Goal: Information Seeking & Learning: Learn about a topic

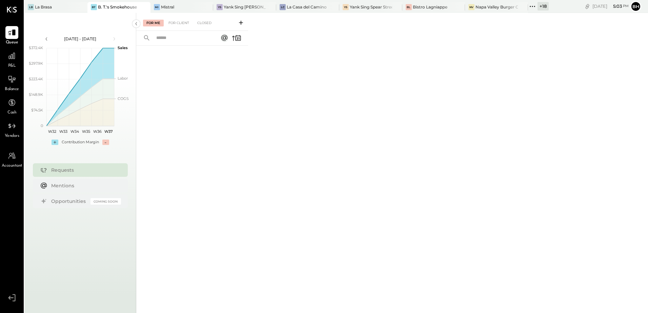
click at [11, 65] on span "P&L" at bounding box center [12, 66] width 8 height 6
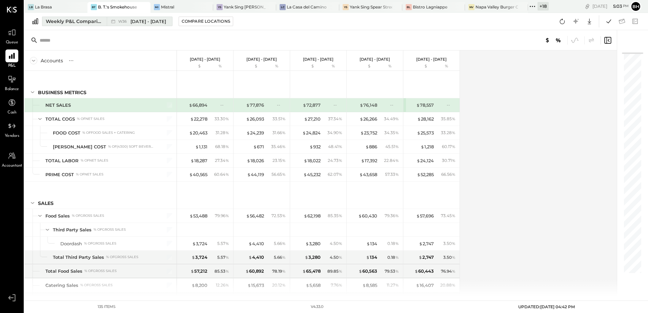
click at [65, 19] on div "Weekly P&L Comparison" at bounding box center [74, 21] width 57 height 7
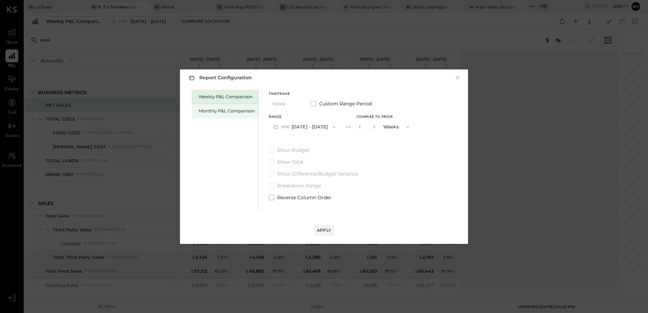
click at [214, 110] on div "Monthly P&L Comparison" at bounding box center [227, 111] width 56 height 6
click at [300, 129] on button "M09 Sep 1 - 30, 2025" at bounding box center [304, 127] width 71 height 13
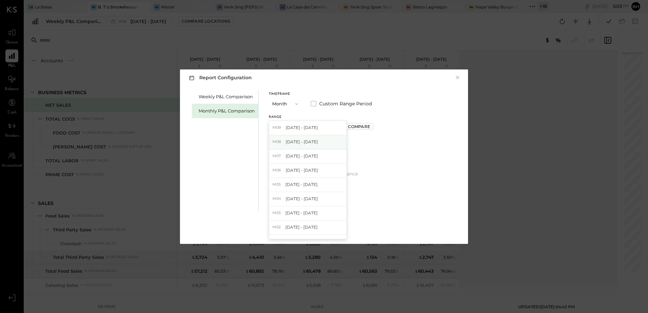
click at [301, 142] on span "Aug 1 - 31, 2025" at bounding box center [302, 142] width 32 height 6
click at [322, 228] on div "Apply" at bounding box center [324, 230] width 14 height 6
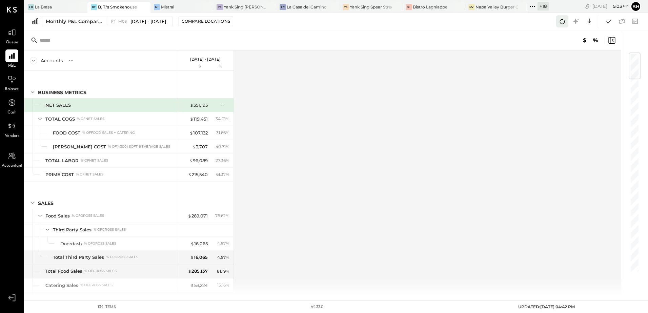
click at [562, 21] on icon at bounding box center [562, 21] width 9 height 9
click at [603, 22] on button at bounding box center [608, 21] width 12 height 12
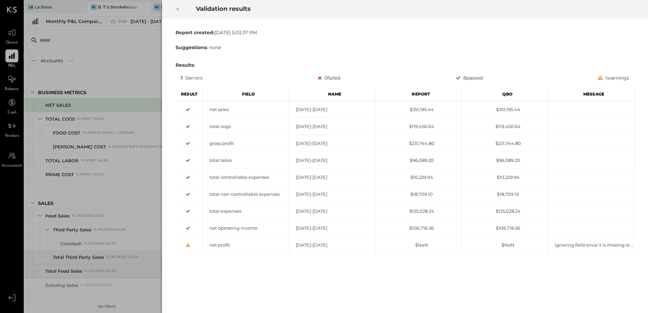
click at [175, 10] on icon at bounding box center [177, 9] width 4 height 8
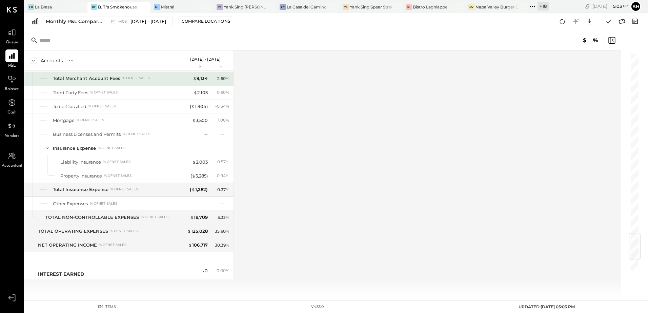
scroll to position [1419, 0]
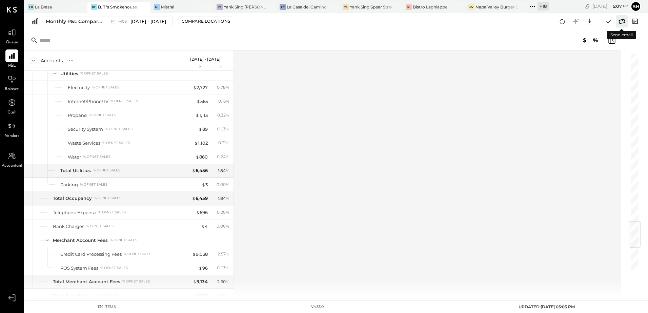
click at [622, 26] on button at bounding box center [622, 21] width 12 height 12
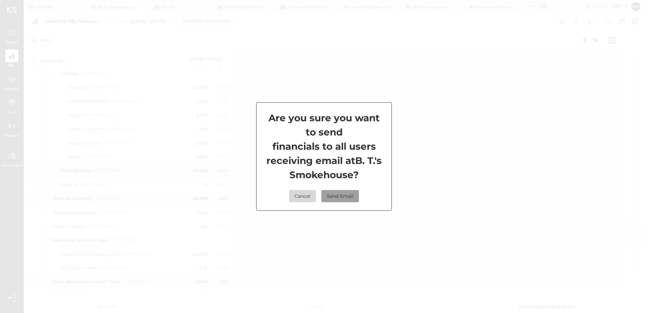
click at [330, 197] on button "Send Email" at bounding box center [340, 196] width 38 height 12
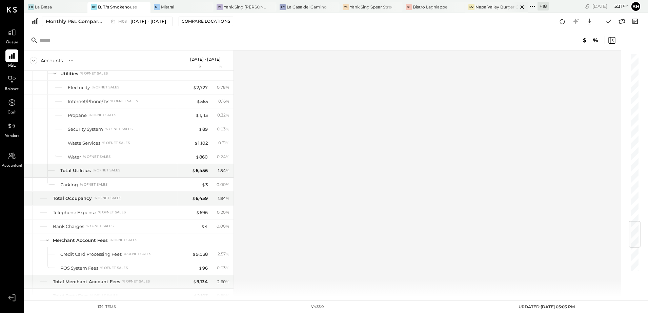
click at [479, 9] on div "Napa Valley Burger Company" at bounding box center [496, 7] width 42 height 6
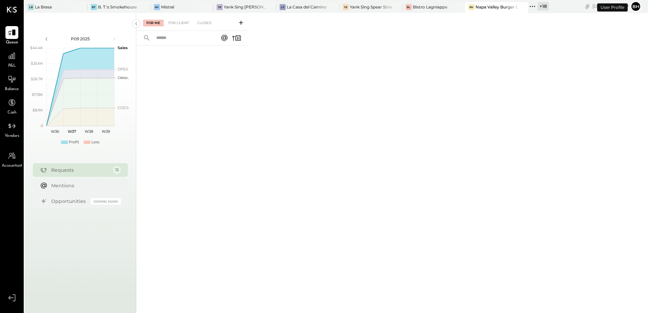
click at [12, 63] on div "P&L" at bounding box center [11, 59] width 13 height 20
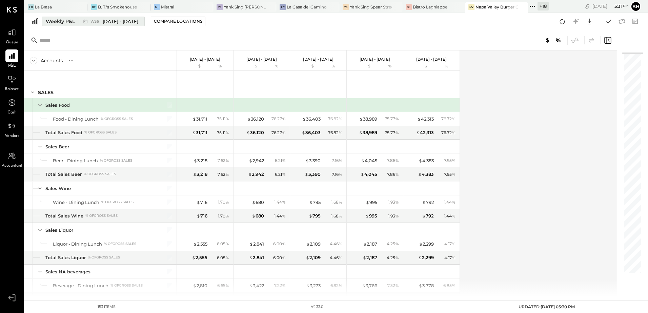
click at [56, 19] on div "Weekly P&L" at bounding box center [60, 21] width 29 height 7
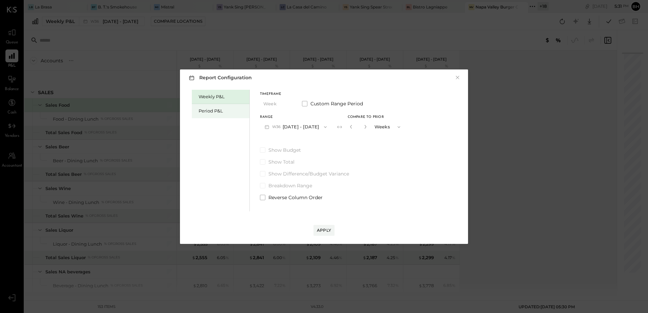
click at [201, 104] on div "Period P&L" at bounding box center [221, 111] width 58 height 14
click at [324, 231] on div "Apply" at bounding box center [324, 230] width 14 height 6
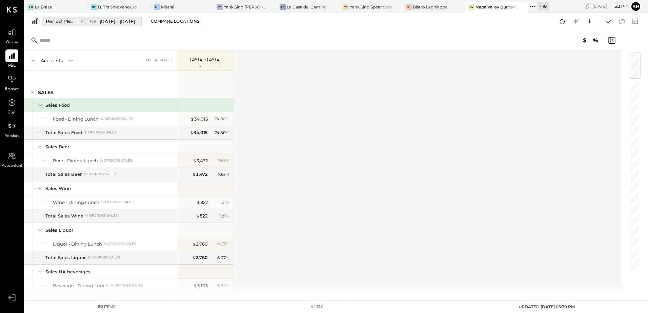
click at [68, 21] on div "Period P&L" at bounding box center [59, 21] width 27 height 7
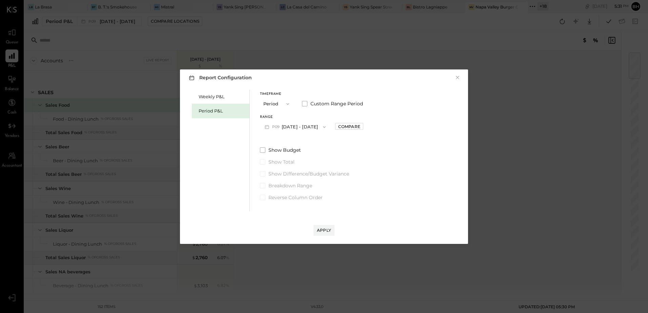
click at [292, 121] on button "P09 Sep 1 - 28, 2025" at bounding box center [295, 127] width 70 height 13
click at [288, 140] on span "Aug 4 - 31, 2025" at bounding box center [292, 142] width 32 height 6
drag, startPoint x: 326, startPoint y: 231, endPoint x: 325, endPoint y: 238, distance: 7.1
click at [326, 231] on div "Apply" at bounding box center [324, 230] width 14 height 6
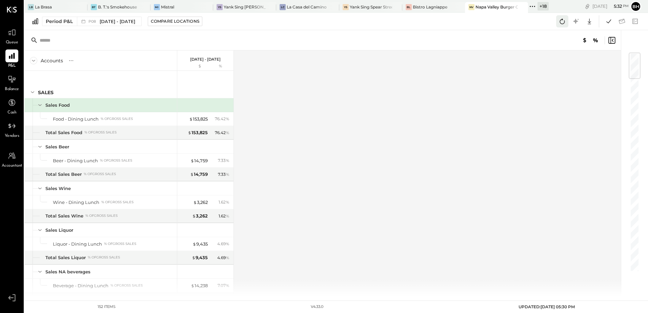
click at [556, 22] on button at bounding box center [562, 21] width 12 height 12
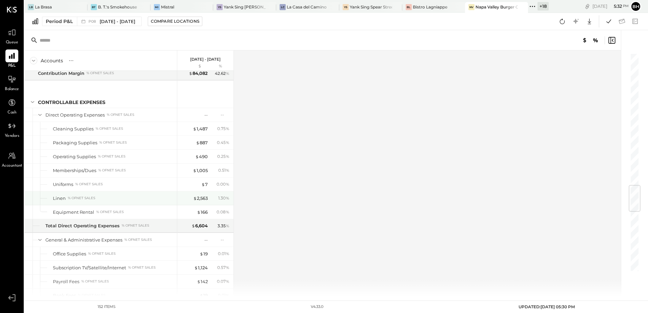
scroll to position [924, 0]
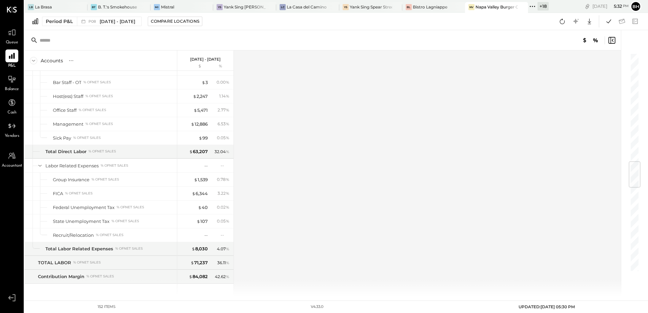
click at [290, 163] on div "Accounts S % GL Aug 4 - 31, 2025 $ % SALES Sales Food Food - Dining Lunch % of …" at bounding box center [322, 173] width 597 height 246
click at [609, 21] on icon at bounding box center [608, 21] width 5 height 4
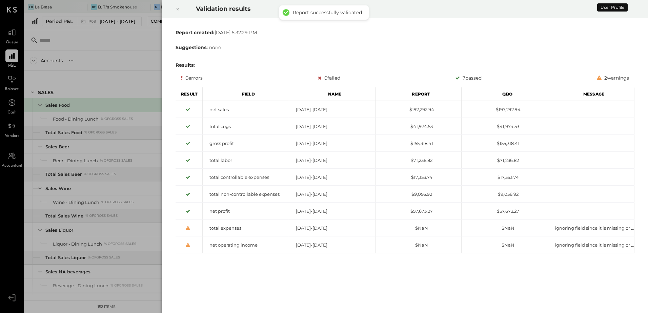
click at [179, 8] on icon at bounding box center [177, 9] width 4 height 8
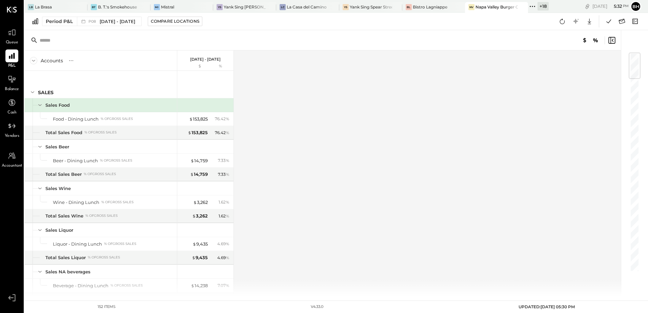
click at [335, 120] on div "Accounts S % GL Aug 4 - 31, 2025 $ % SALES Sales Food Food - Dining Lunch % of …" at bounding box center [322, 173] width 597 height 246
click at [622, 23] on icon at bounding box center [622, 21] width 6 height 5
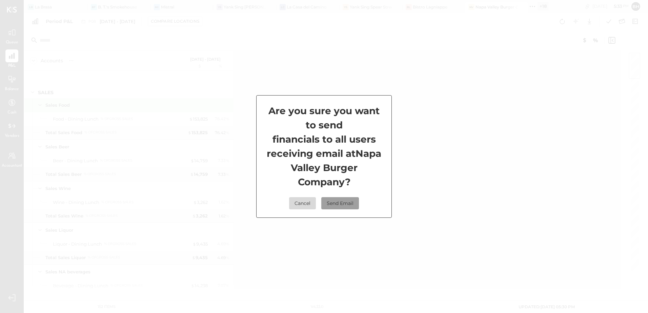
click at [340, 202] on button "Send Email" at bounding box center [340, 203] width 38 height 12
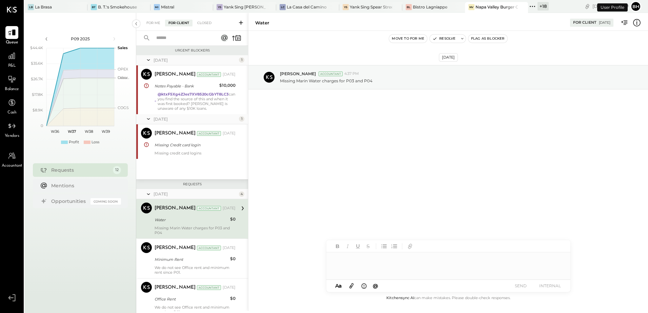
scroll to position [40, 0]
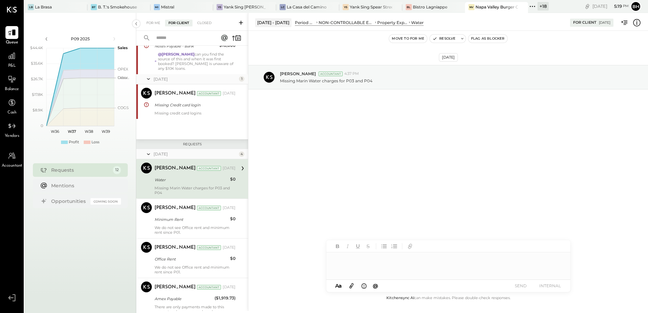
click at [171, 34] on input "text" at bounding box center [182, 38] width 61 height 11
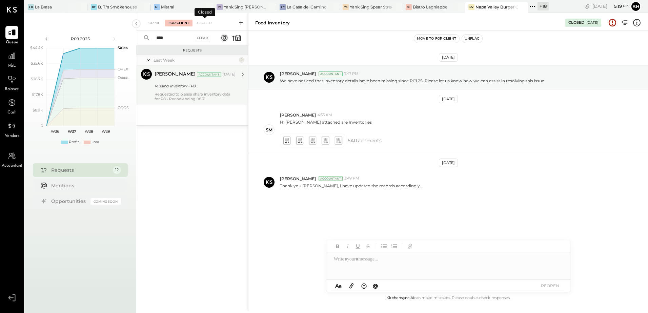
type input "****"
click at [210, 92] on div "Requested to please share inventory data for P8 - Period ending 08.31" at bounding box center [194, 96] width 81 height 9
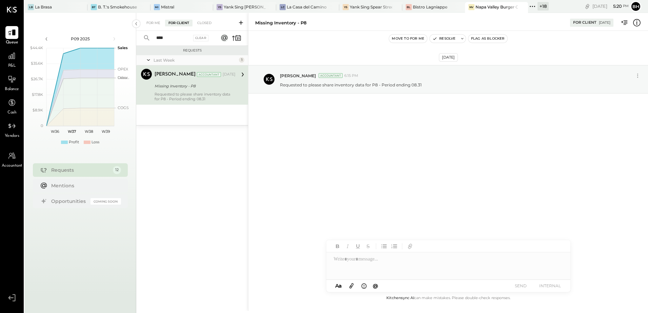
click at [365, 261] on div at bounding box center [448, 265] width 244 height 27
click at [434, 261] on div "**********" at bounding box center [448, 265] width 244 height 27
click at [439, 259] on div "**********" at bounding box center [448, 265] width 244 height 27
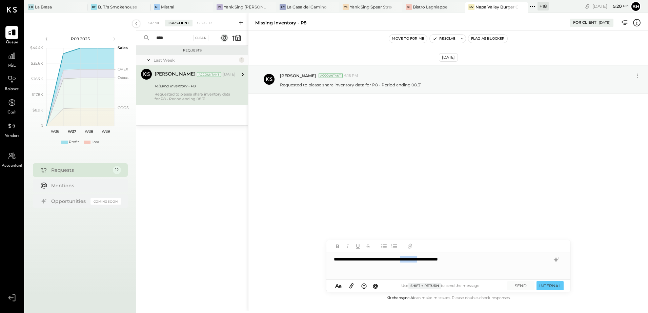
drag, startPoint x: 424, startPoint y: 260, endPoint x: 445, endPoint y: 264, distance: 20.6
click at [445, 264] on div "**********" at bounding box center [448, 265] width 244 height 27
click at [522, 287] on button "SEND" at bounding box center [520, 285] width 27 height 9
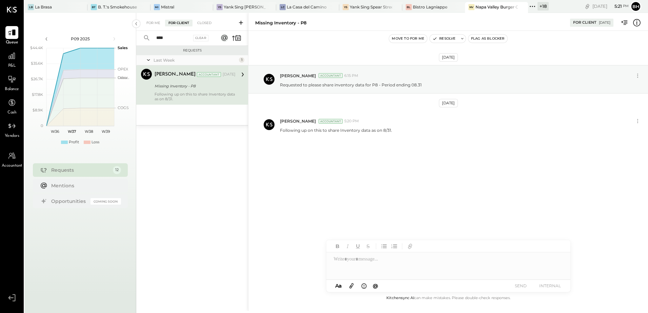
click at [167, 39] on input "****" at bounding box center [171, 38] width 39 height 11
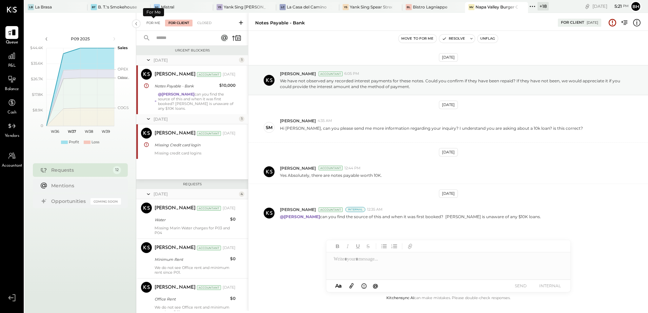
click at [159, 21] on div "For Me" at bounding box center [153, 23] width 21 height 7
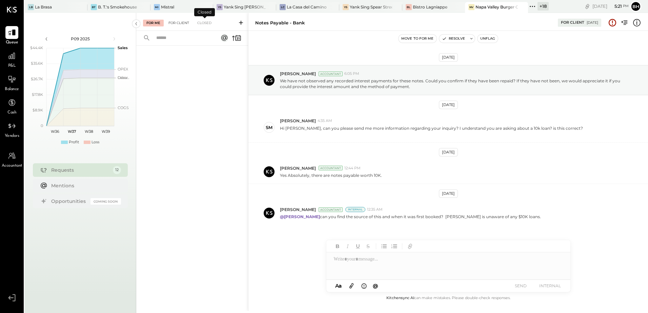
click at [184, 23] on div "For Client" at bounding box center [178, 23] width 27 height 7
